Goal: Task Accomplishment & Management: Complete application form

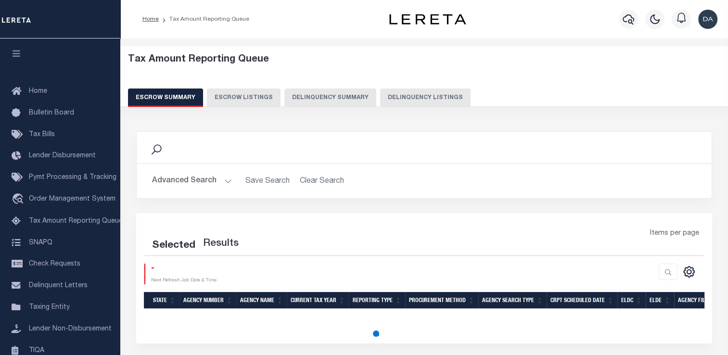
select select "100"
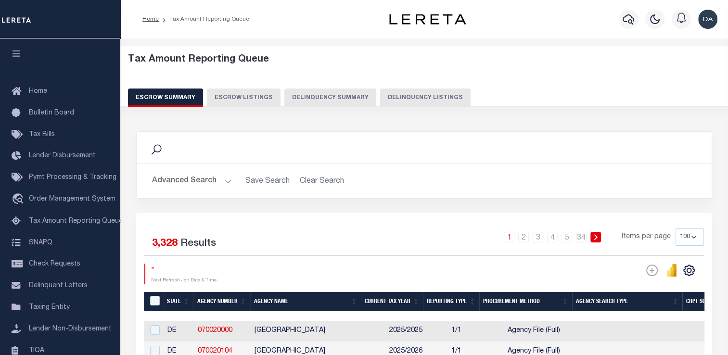
drag, startPoint x: 339, startPoint y: 86, endPoint x: 323, endPoint y: 93, distance: 17.6
click at [323, 93] on div "Tax Amount Reporting Queue Escrow Summary Escrow Listings Delinquency Summary" at bounding box center [424, 80] width 593 height 53
click at [323, 93] on button "Delinquency Summary" at bounding box center [330, 98] width 92 height 18
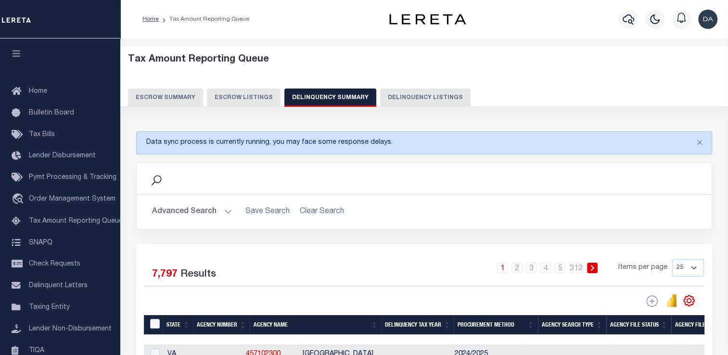
click at [252, 120] on div "Tax Amount Reporting Queue Escrow Summary Escrow Listings Delinquency Summary" at bounding box center [424, 84] width 626 height 76
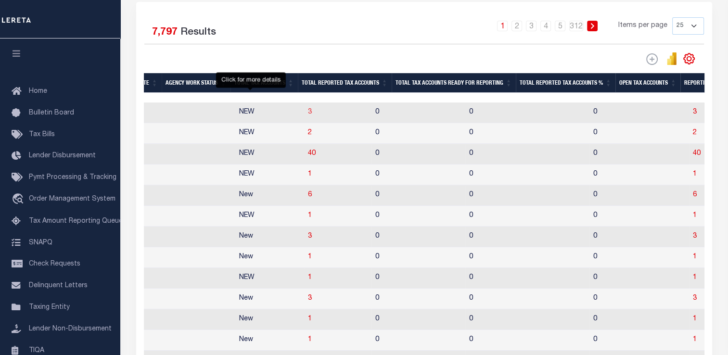
click at [308, 114] on span "3" at bounding box center [310, 112] width 4 height 7
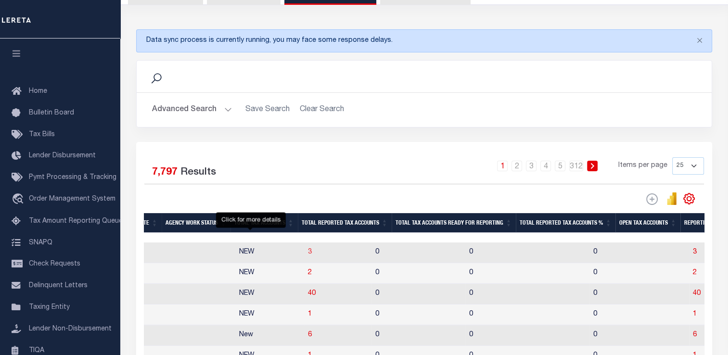
select select "100"
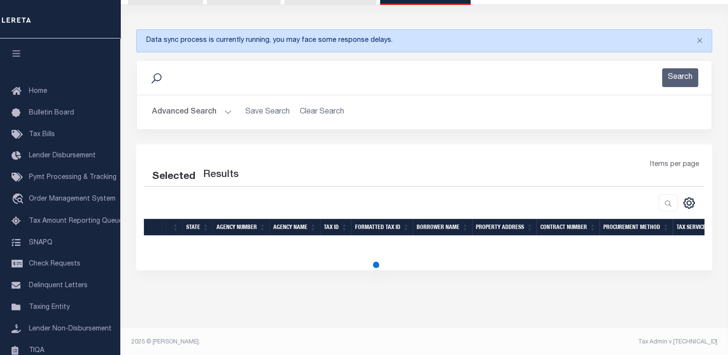
select select "100"
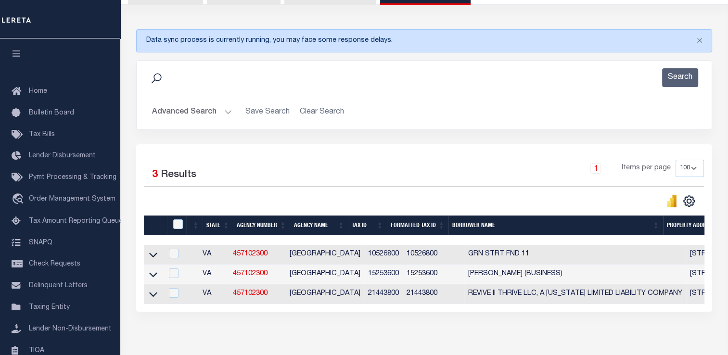
click at [157, 254] on link at bounding box center [153, 254] width 11 height 7
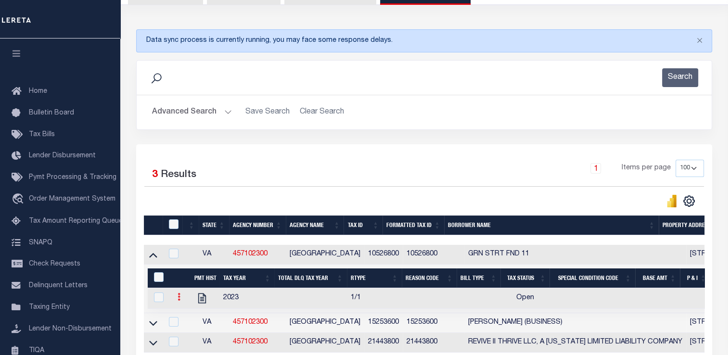
click at [179, 301] on icon at bounding box center [178, 297] width 3 height 8
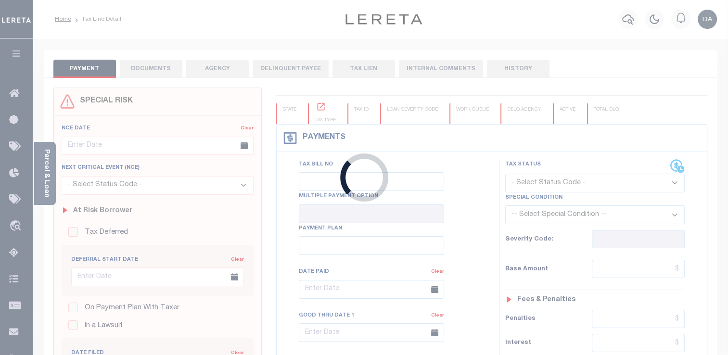
type input "[DATE]"
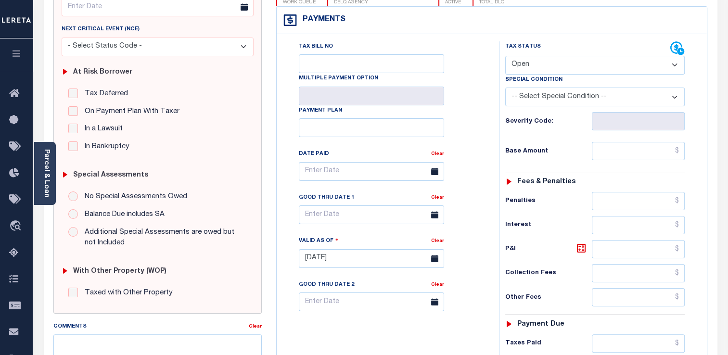
scroll to position [140, 0]
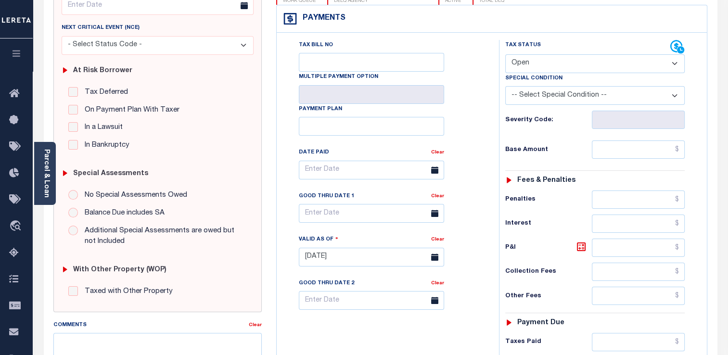
click at [569, 63] on select "- Select Status Code - Open Due/Unpaid Paid Incomplete No Tax Due Internal Refu…" at bounding box center [594, 63] width 179 height 19
select select "DUE"
click at [505, 54] on select "- Select Status Code - Open Due/Unpaid Paid Incomplete No Tax Due Internal Refu…" at bounding box center [594, 63] width 179 height 19
type input "[DATE]"
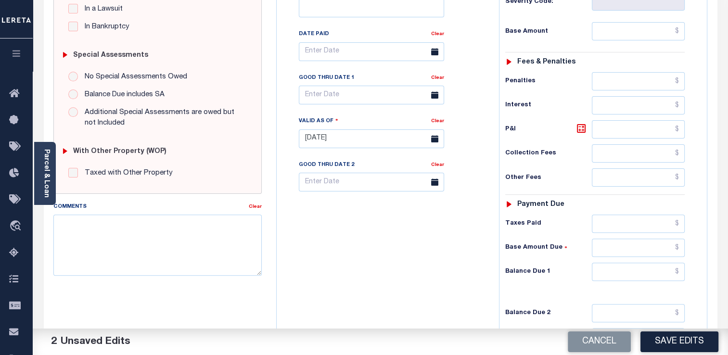
scroll to position [267, 0]
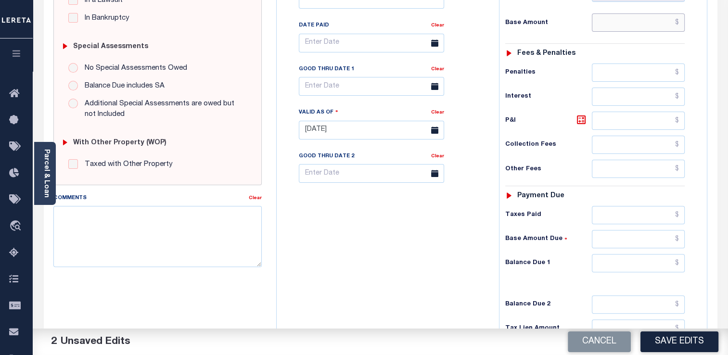
click at [629, 23] on input "text" at bounding box center [638, 22] width 93 height 18
type input "$10,001.00"
click at [684, 41] on div "Tax Status Status - Select Status Code -" at bounding box center [598, 125] width 198 height 425
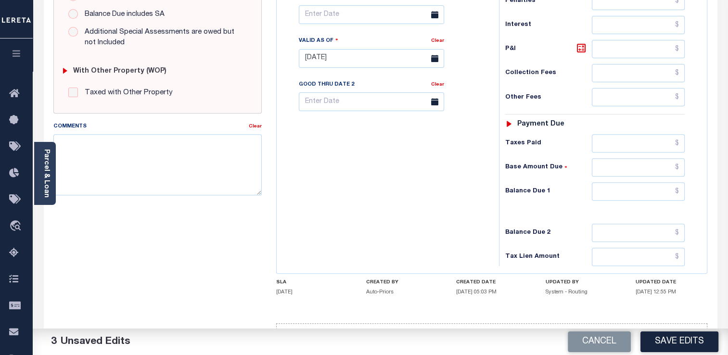
scroll to position [346, 0]
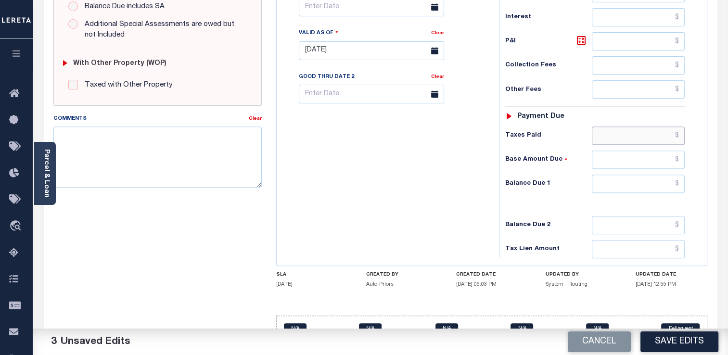
click at [620, 134] on input "text" at bounding box center [638, 135] width 93 height 18
type input "$10,000.00"
click at [704, 129] on div "Tax Status Status" at bounding box center [598, 46] width 213 height 425
click at [678, 346] on button "Save Edits" at bounding box center [679, 341] width 78 height 21
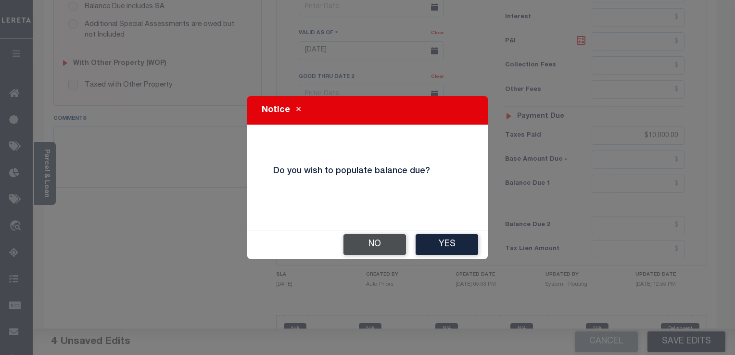
click at [376, 245] on button "No" at bounding box center [374, 244] width 63 height 21
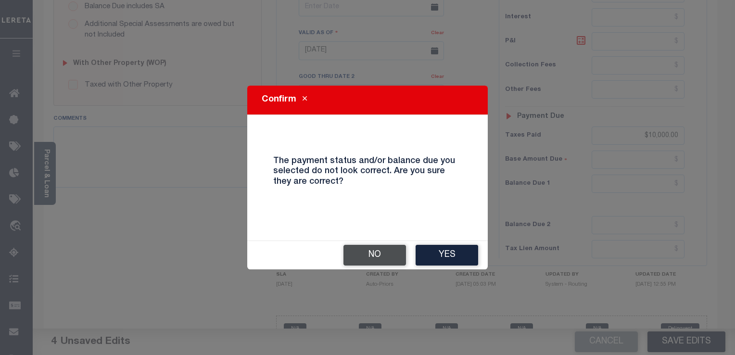
click at [384, 256] on button "No" at bounding box center [374, 255] width 63 height 21
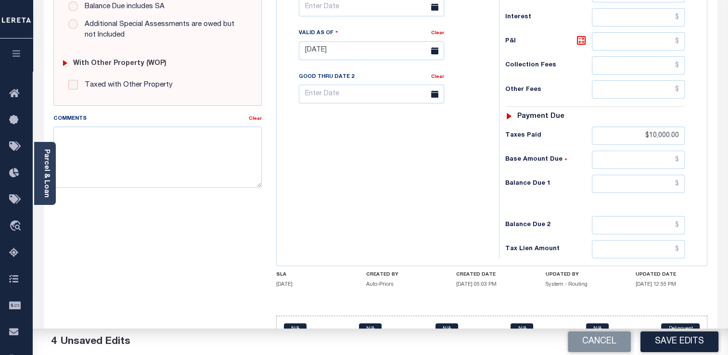
click at [416, 354] on html "Home Tax Line Detail Profile Sign out" at bounding box center [364, 17] width 728 height 727
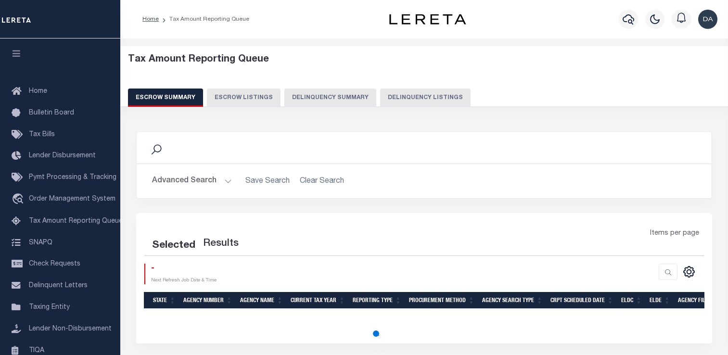
select select "100"
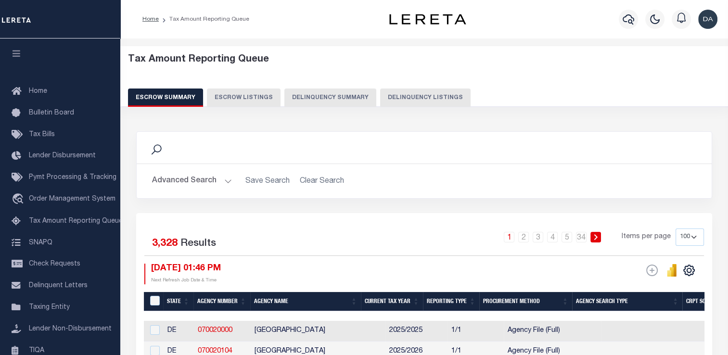
click at [317, 90] on button "Delinquency Summary" at bounding box center [330, 98] width 92 height 18
select select
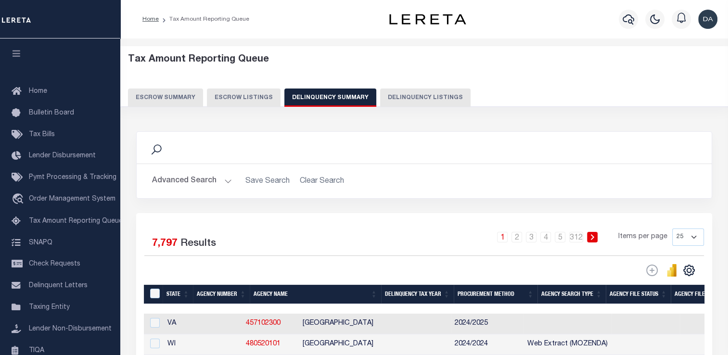
click at [198, 180] on button "Advanced Search" at bounding box center [192, 181] width 80 height 19
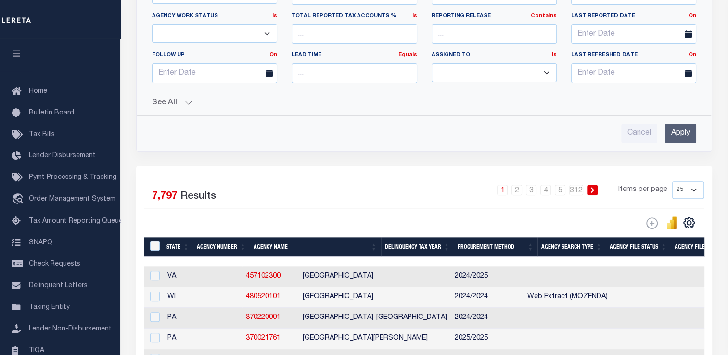
scroll to position [302, 0]
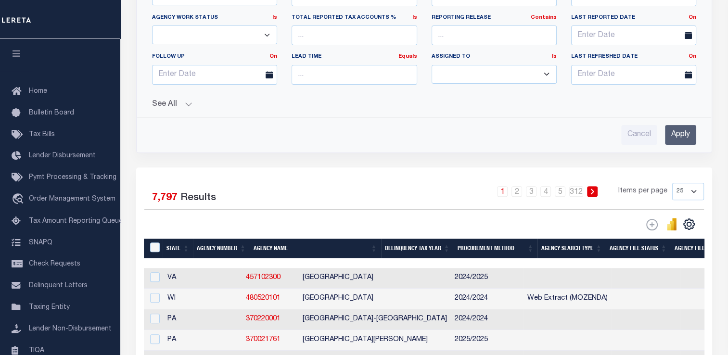
click at [179, 101] on button "See All" at bounding box center [424, 104] width 544 height 9
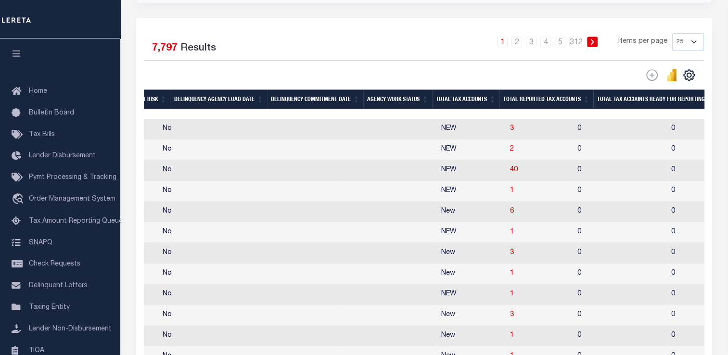
scroll to position [0, 743]
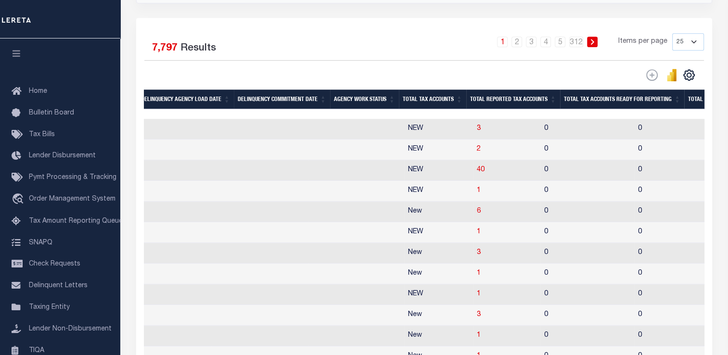
click at [473, 126] on td "3" at bounding box center [506, 129] width 67 height 21
checkbox input "true"
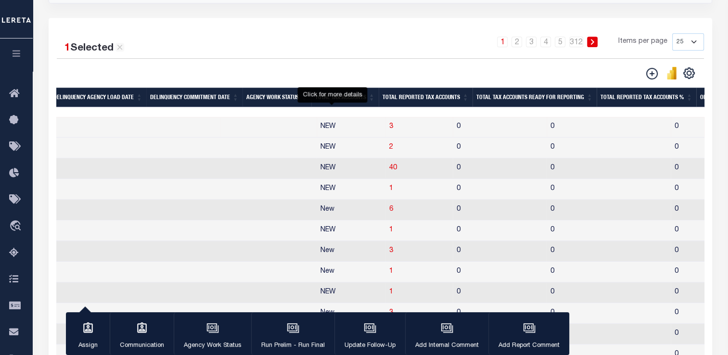
click at [389, 127] on span "3" at bounding box center [391, 126] width 4 height 7
select select "100"
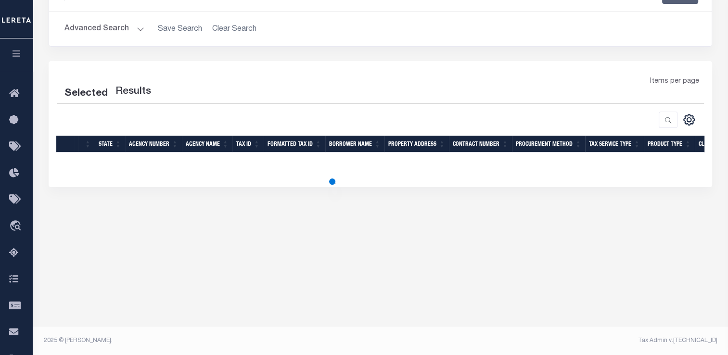
select select "100"
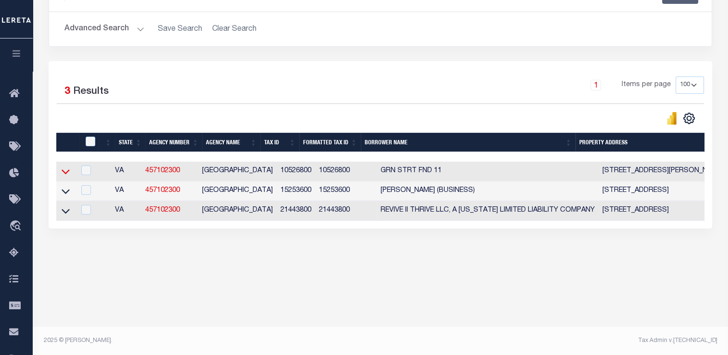
click at [63, 172] on icon at bounding box center [66, 172] width 8 height 5
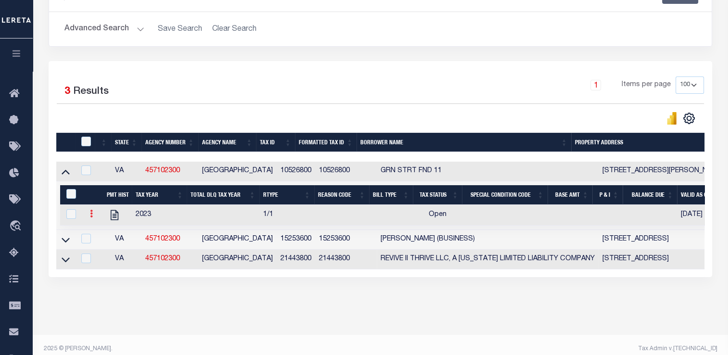
click at [92, 216] on icon at bounding box center [91, 214] width 3 height 8
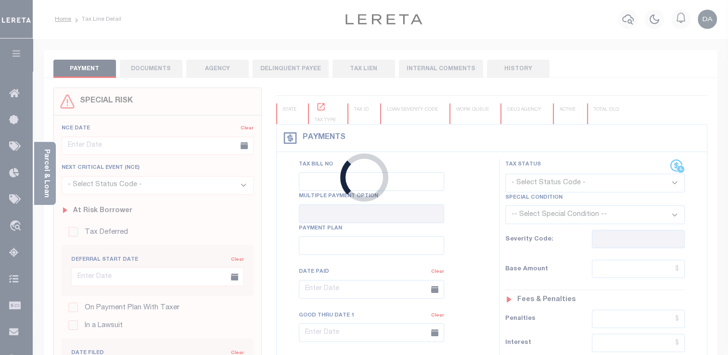
type input "[DATE]"
select select "OP2"
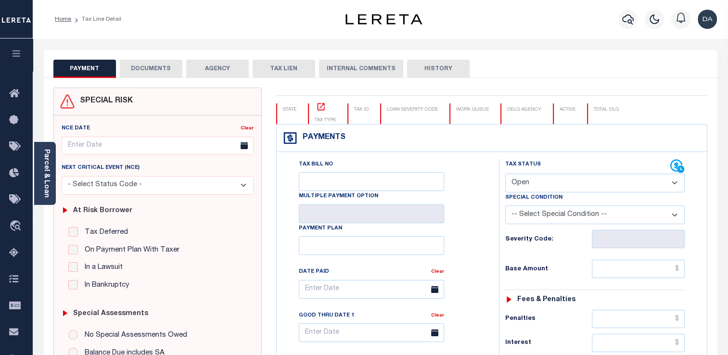
click at [566, 191] on select "- Select Status Code - Open Due/Unpaid Paid Incomplete No Tax Due Internal Refu…" at bounding box center [594, 183] width 179 height 19
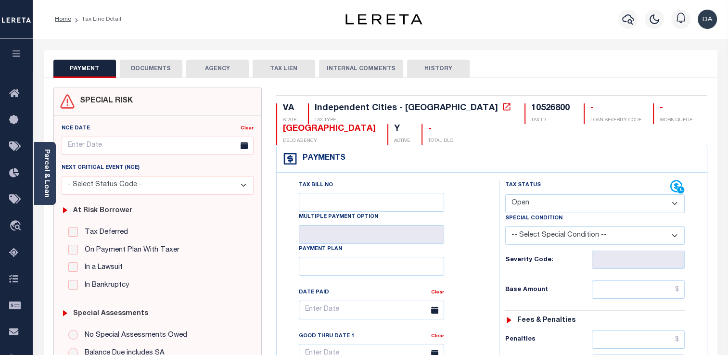
select select
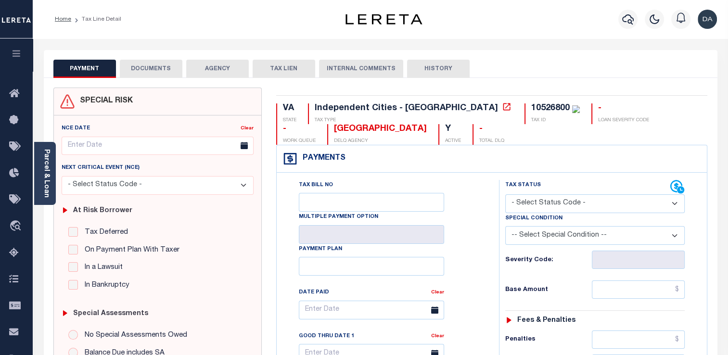
click at [505, 194] on select "- Select Status Code - Open Due/Unpaid Paid Incomplete No Tax Due Internal Refu…" at bounding box center [594, 203] width 179 height 19
type input "[DATE]"
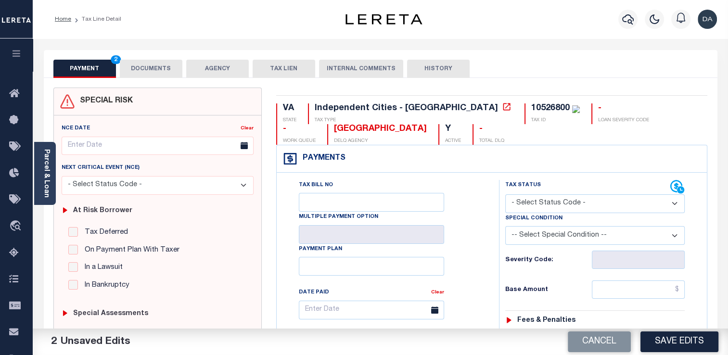
click at [545, 197] on select "- Select Status Code - Open Due/Unpaid Paid Incomplete No Tax Due Internal Refu…" at bounding box center [594, 203] width 179 height 19
select select "DUE"
click at [505, 194] on select "- Select Status Code - Open Due/Unpaid Paid Incomplete No Tax Due Internal Refu…" at bounding box center [594, 203] width 179 height 19
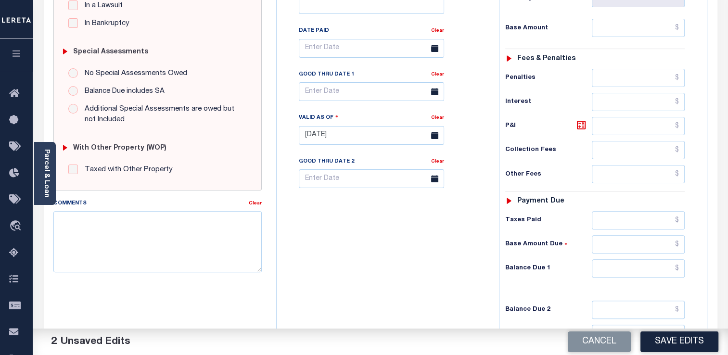
scroll to position [261, 0]
click at [617, 30] on input "text" at bounding box center [638, 28] width 93 height 18
type input "$10,000.00"
click at [650, 307] on input "text" at bounding box center [638, 310] width 93 height 18
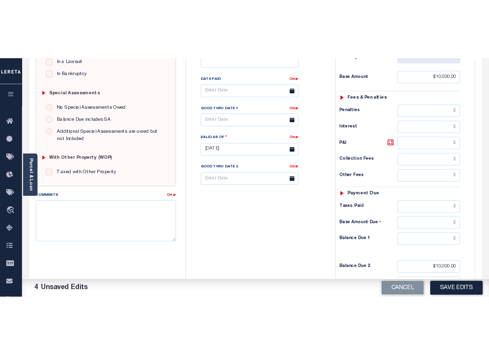
scroll to position [309, 0]
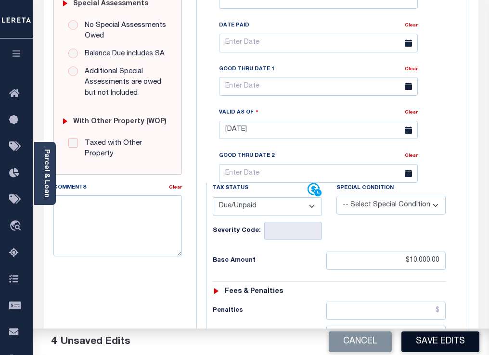
click at [431, 339] on button "Save Edits" at bounding box center [440, 341] width 78 height 21
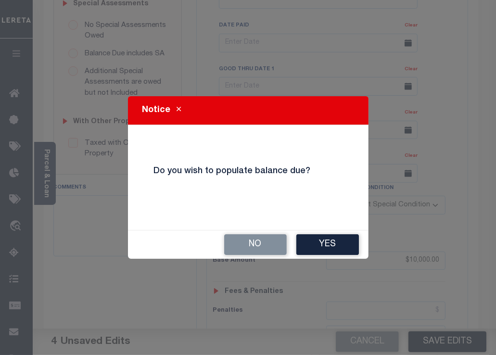
click at [238, 172] on h4 "Do you wish to populate balance due?" at bounding box center [248, 171] width 203 height 11
copy div "Do you wish to populate balance due? No Yes"
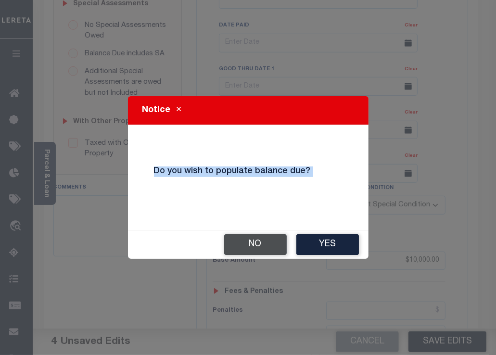
click at [271, 245] on button "No" at bounding box center [255, 244] width 63 height 21
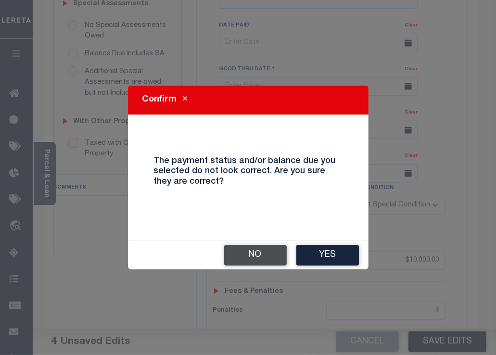
click at [266, 249] on button "No" at bounding box center [255, 255] width 63 height 21
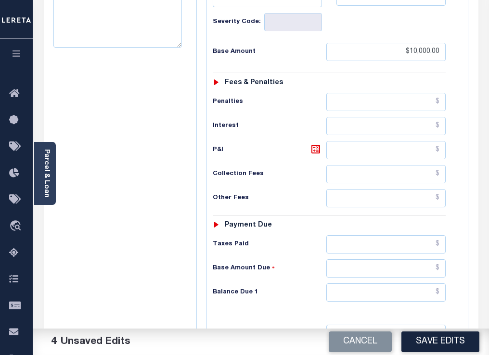
scroll to position [631, 0]
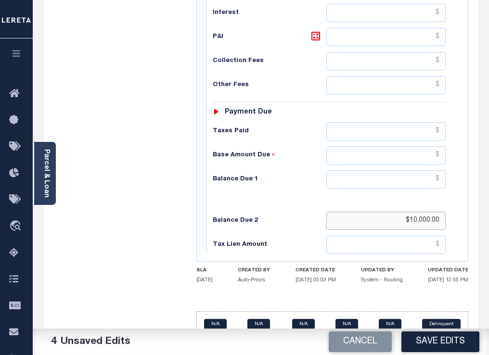
click at [388, 212] on input "$10,000.00" at bounding box center [386, 221] width 120 height 18
type input "0"
click at [372, 170] on input "text" at bounding box center [386, 179] width 120 height 18
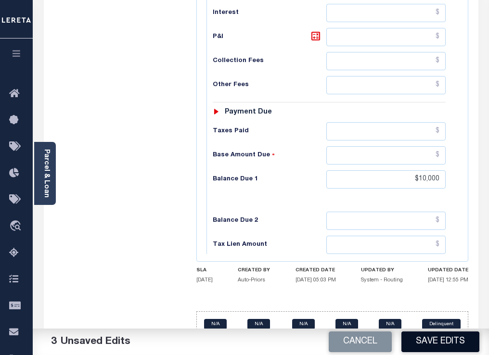
type input "$10,000.00"
click at [432, 340] on button "Save Edits" at bounding box center [440, 341] width 78 height 21
